Goal: Task Accomplishment & Management: Manage account settings

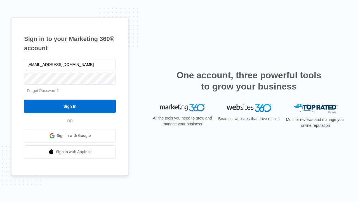
type input "[EMAIL_ADDRESS][DOMAIN_NAME]"
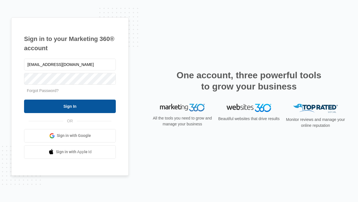
click at [70, 106] on input "Sign In" at bounding box center [70, 105] width 92 height 13
